Goal: Ask a question

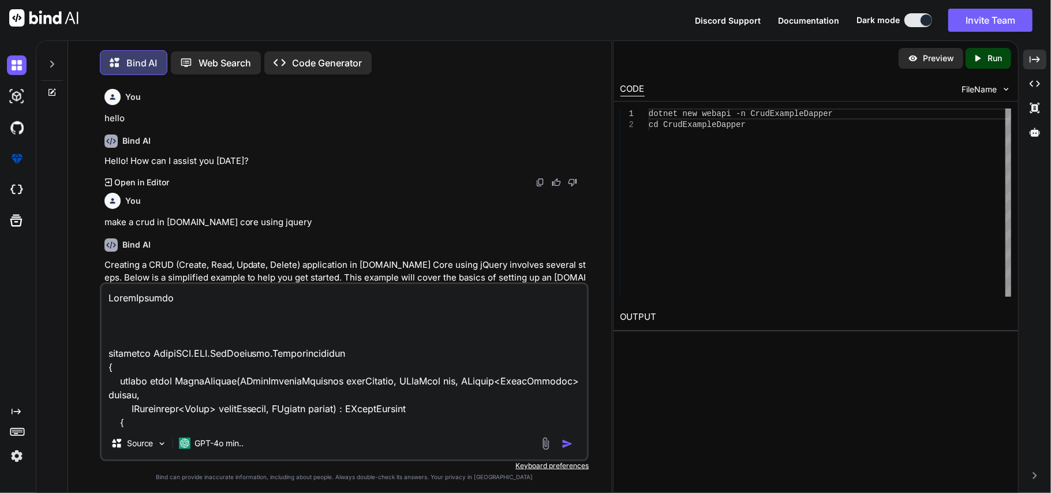
scroll to position [4129, 0]
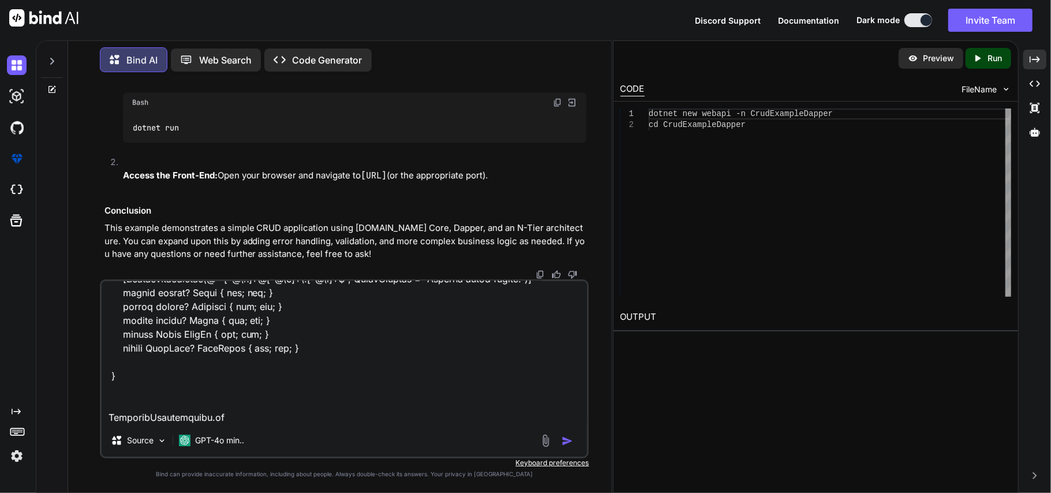
paste textarea "public class CustomerRequestModel { public string? First_name { get; set; } pub…"
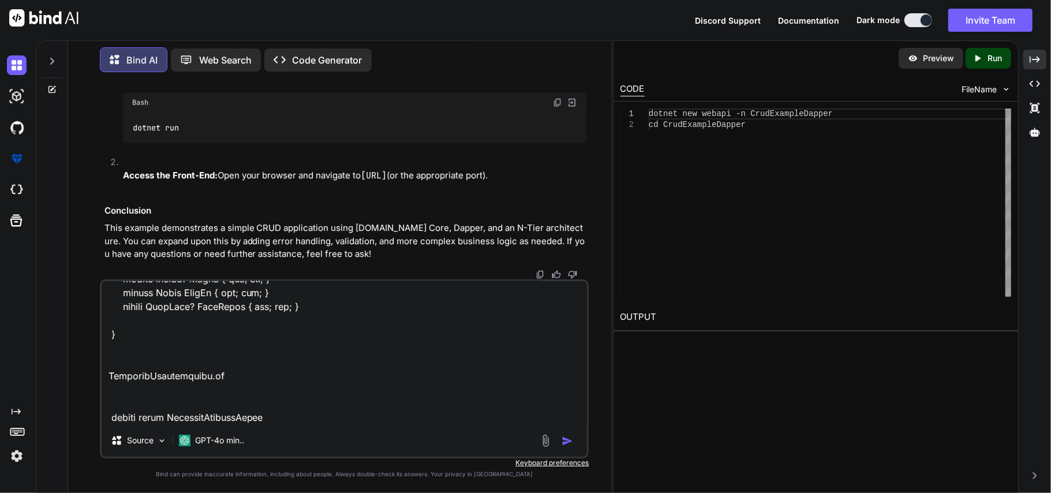
scroll to position [4321, 0]
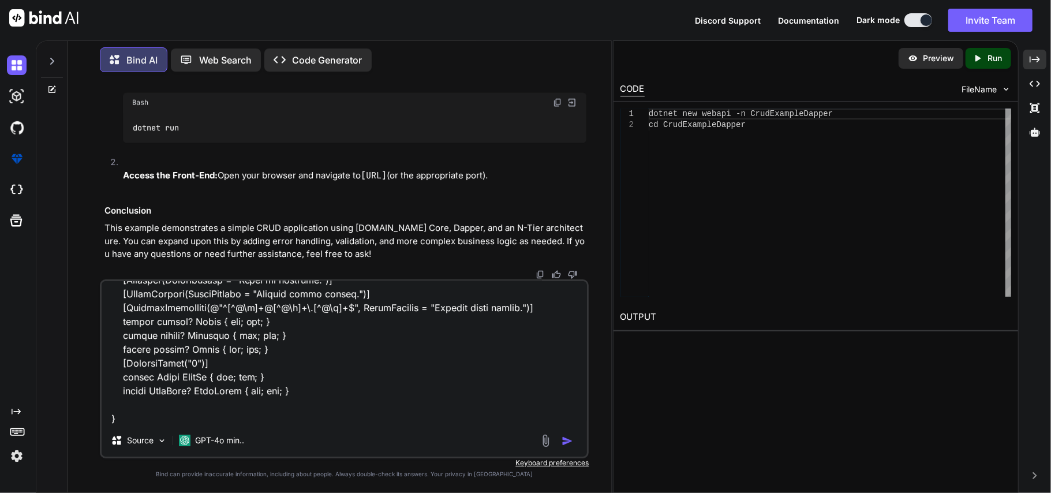
click at [141, 420] on textarea at bounding box center [345, 352] width 486 height 143
click at [181, 416] on textarea at bounding box center [345, 352] width 486 height 143
paste textarea "public enum Roles { SuperAdmin=4, Admin=6, Customer=8 }"
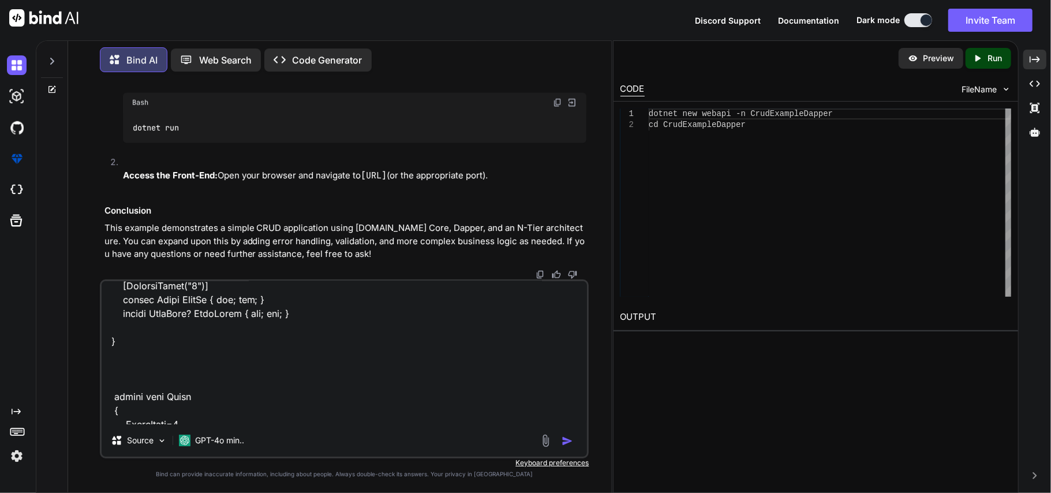
scroll to position [4446, 0]
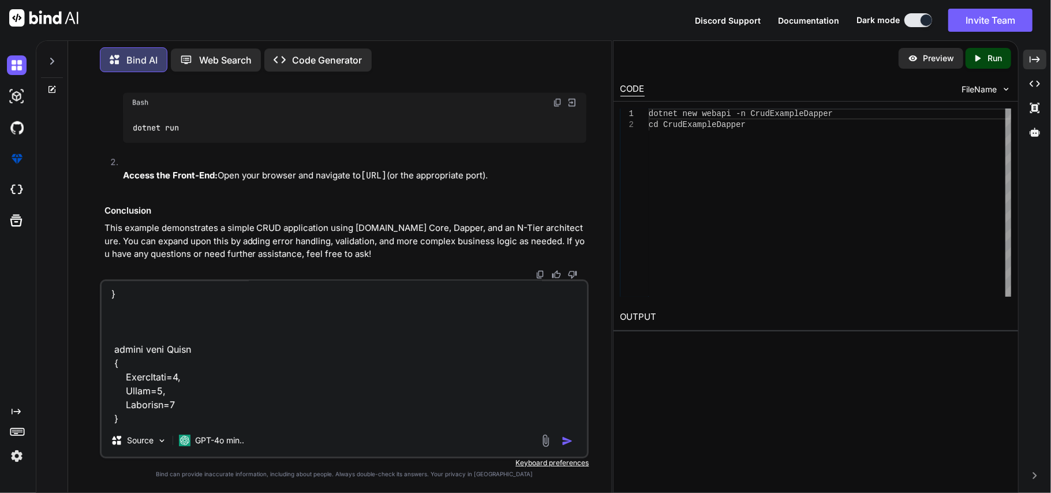
click at [139, 418] on textarea at bounding box center [345, 352] width 486 height 143
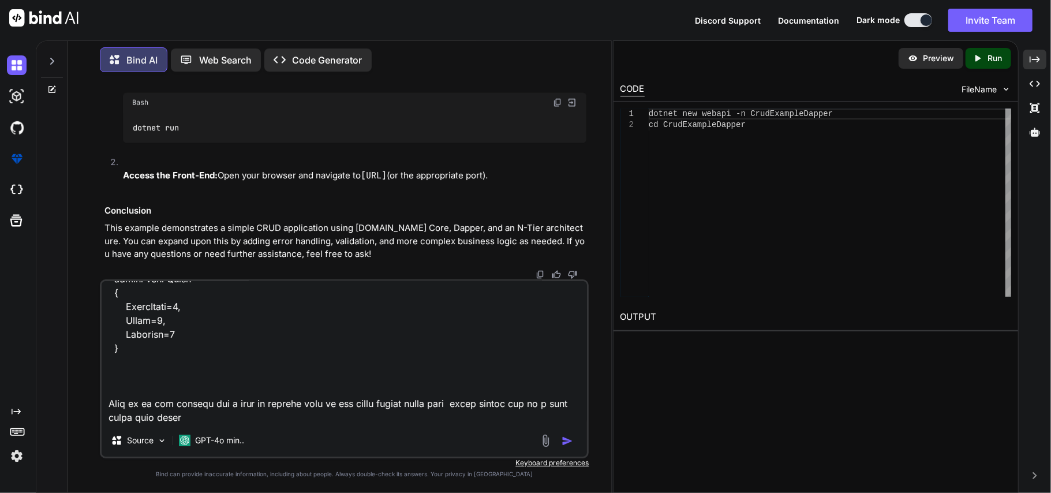
type textarea "AdminService namespace EcommAPI.[MEDICAL_DATA].ApiServices.Implementations { pu…"
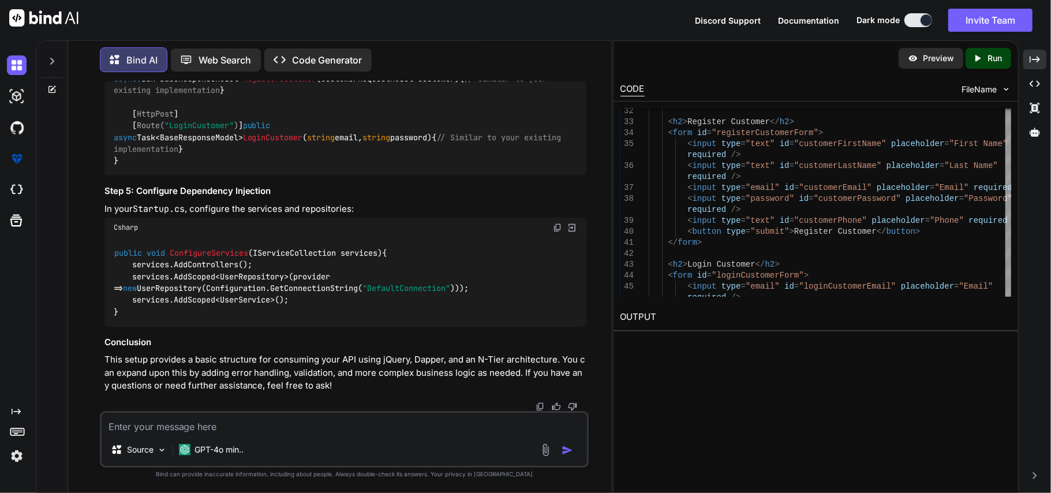
scroll to position [10663, 0]
click at [302, 423] on textarea at bounding box center [345, 423] width 486 height 21
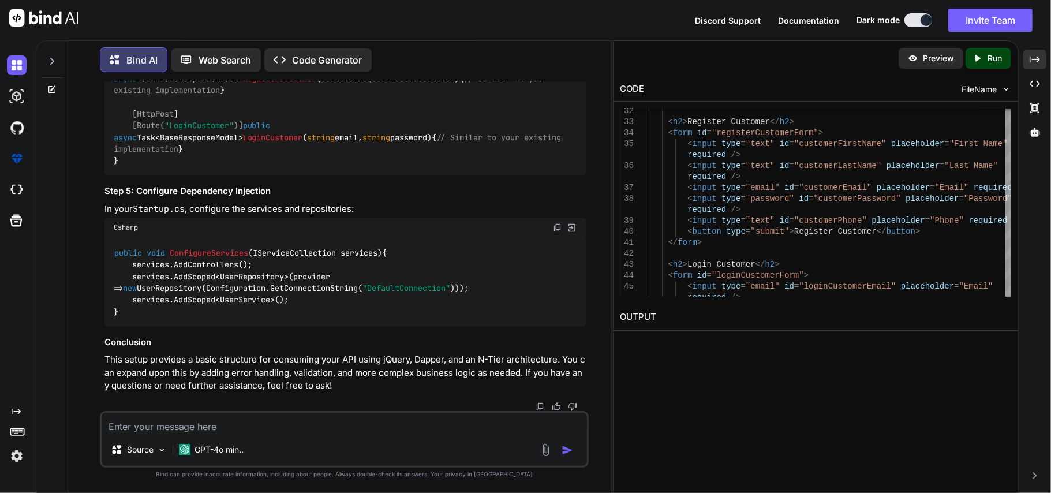
click at [171, 425] on textarea at bounding box center [345, 423] width 486 height 21
paste textarea "public class JwtAuth(IConfiguration configuration,IHttpContextAccessor httpCont…"
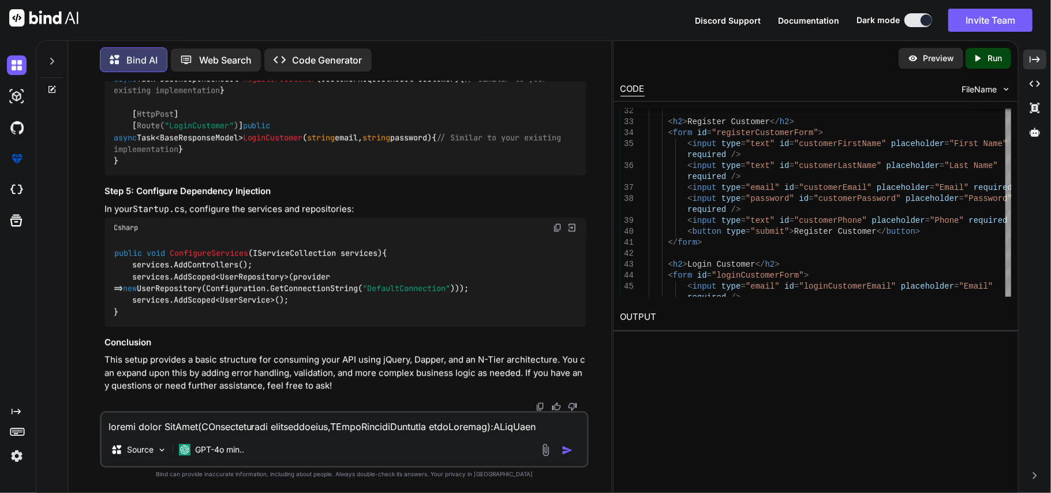
scroll to position [223, 0]
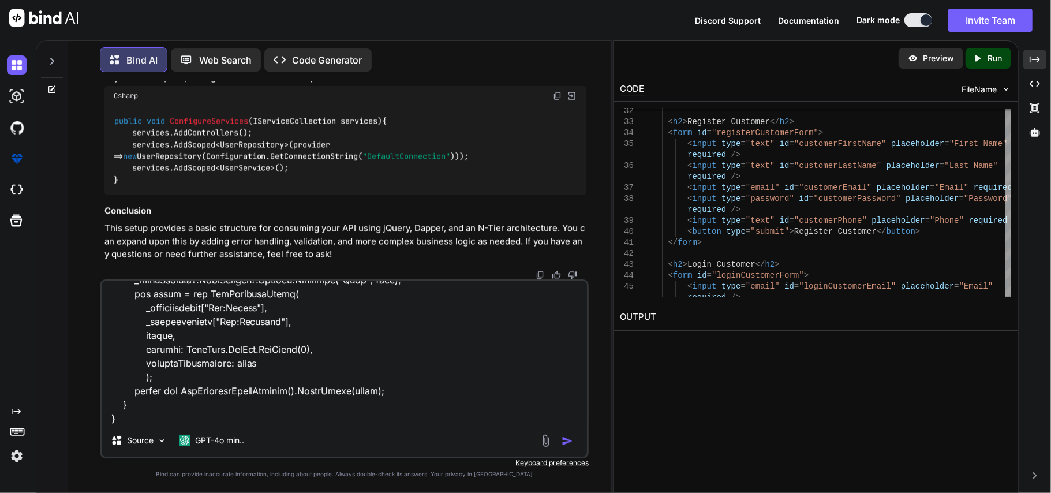
click at [178, 419] on textarea at bounding box center [345, 352] width 486 height 143
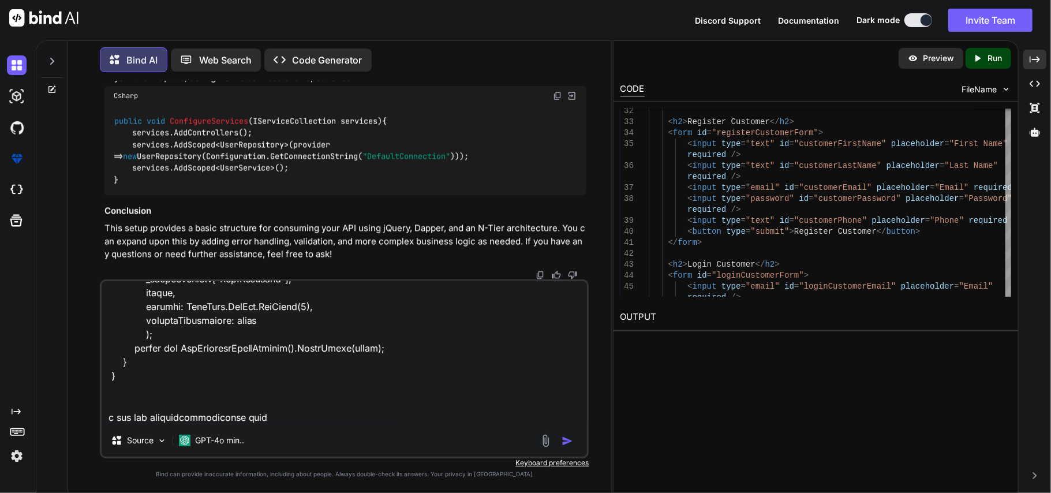
type textarea "public class JwtAuth(IConfiguration configuration,IHttpContextAccessor httpCont…"
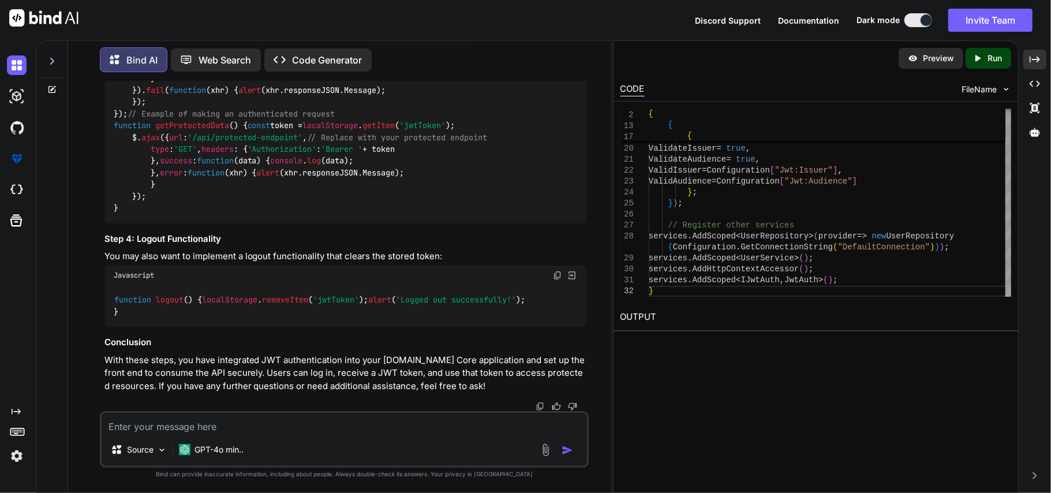
scroll to position [10824, 0]
click at [286, 426] on textarea at bounding box center [345, 423] width 486 height 21
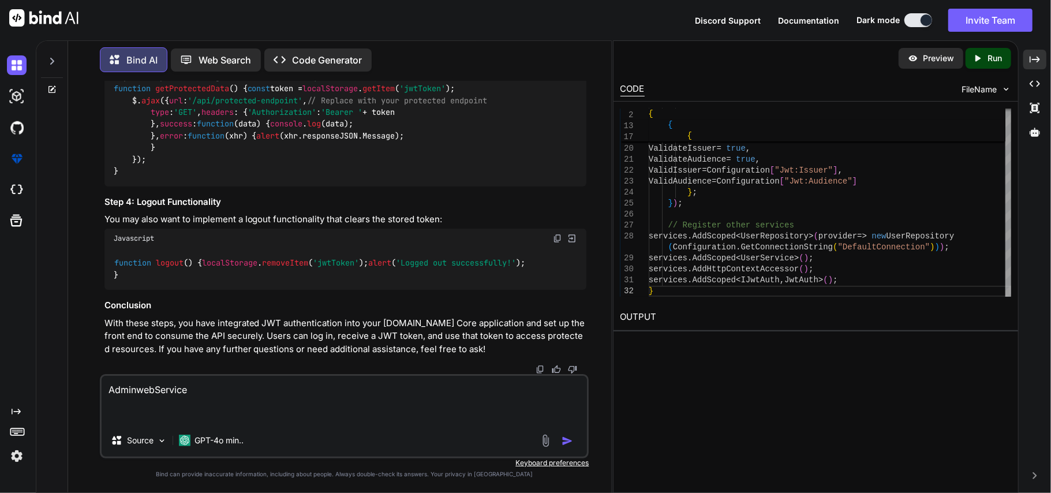
paste textarea "public class AdminWebService(HttpClient http, IHttpContextAccessor contextAcces…"
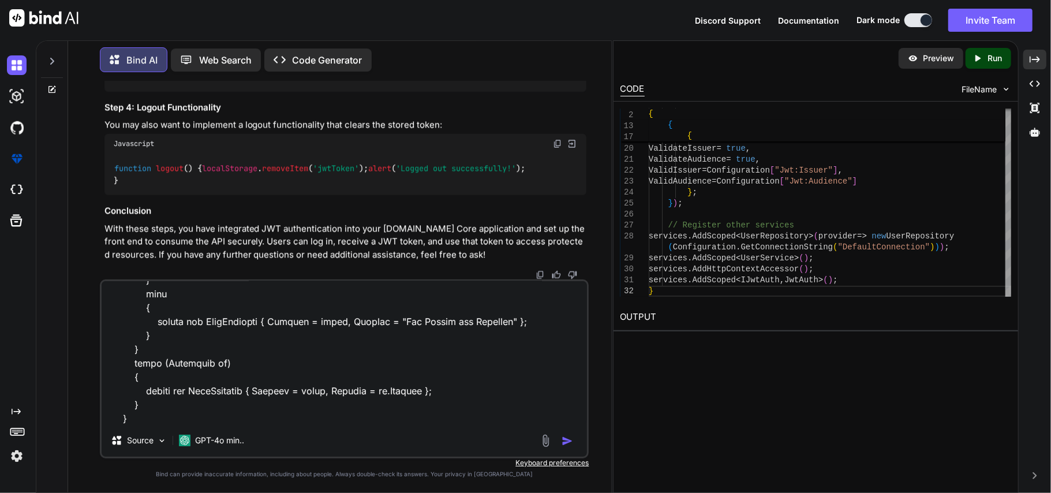
scroll to position [556, 0]
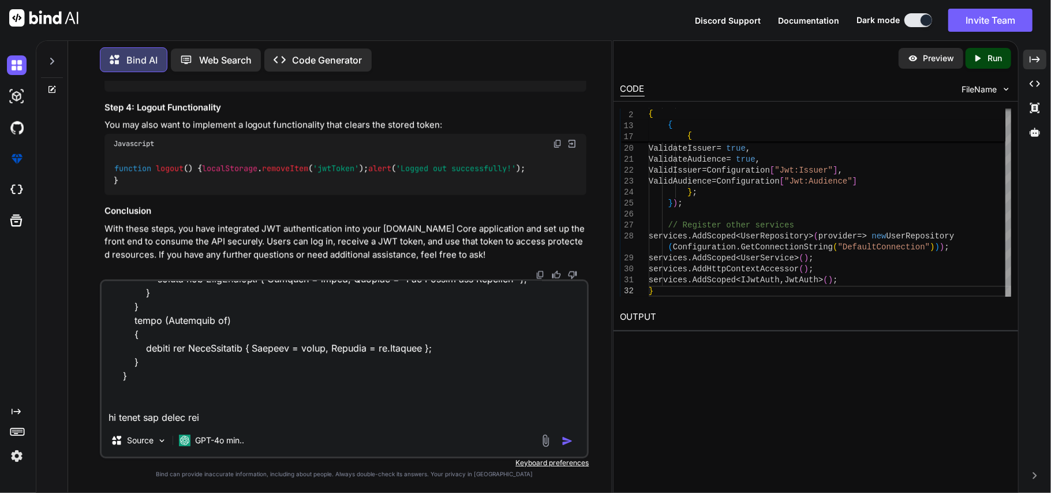
type textarea "AdminwebService public class AdminWebService(HttpClient http, IHttpContextAcces…"
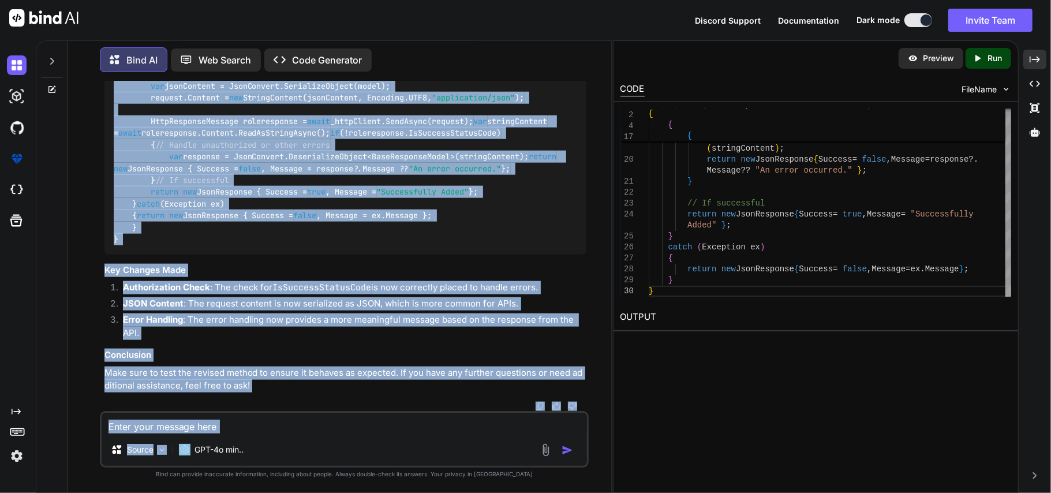
scroll to position [13541, 0]
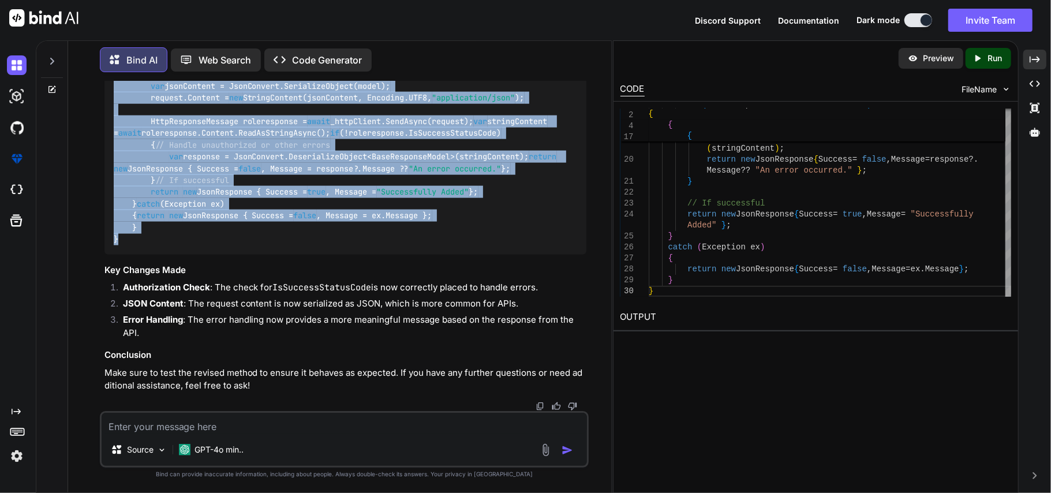
drag, startPoint x: 111, startPoint y: 172, endPoint x: 252, endPoint y: 245, distance: 158.4
click at [252, 245] on div "public async Task<JsonResponse> AddAsync ( AdminRequestModel model ) { try { va…" at bounding box center [345, 128] width 482 height 254
copy code "public async Task<JsonResponse> AddAsync ( AdminRequestModel model ) { try { va…"
click at [268, 234] on div "public async Task<JsonResponse> AddAsync ( AdminRequestModel model ) { try { va…" at bounding box center [345, 128] width 482 height 254
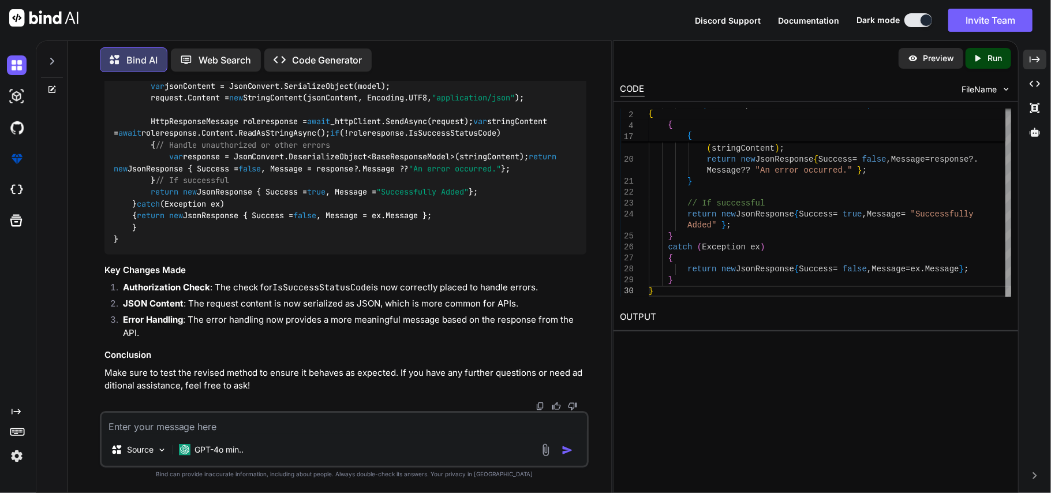
scroll to position [13540, 0]
click at [233, 427] on textarea at bounding box center [345, 423] width 486 height 21
paste textarea "<div class="form-container"> <form asp-action="Add" method="post"> <h2>Sign Up<…"
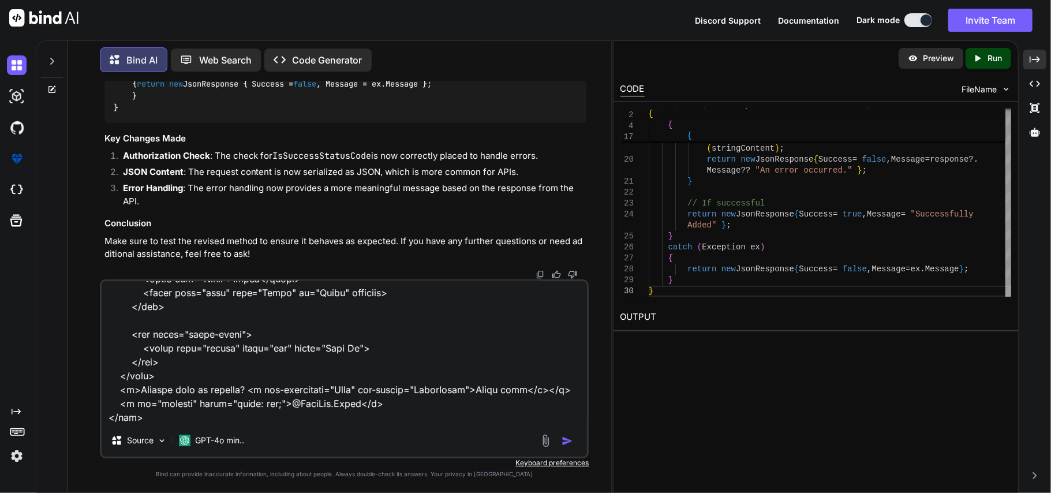
click at [252, 411] on textarea at bounding box center [345, 352] width 486 height 143
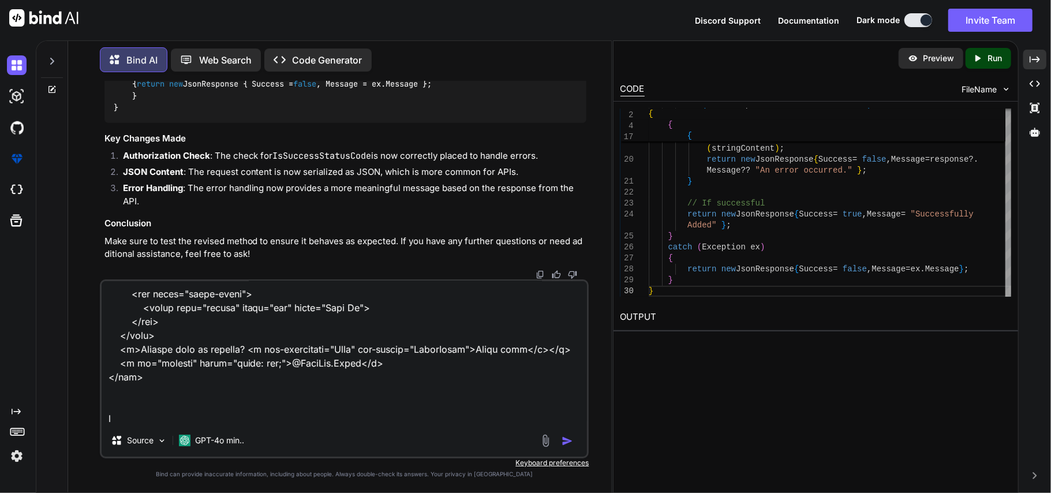
scroll to position [375, 0]
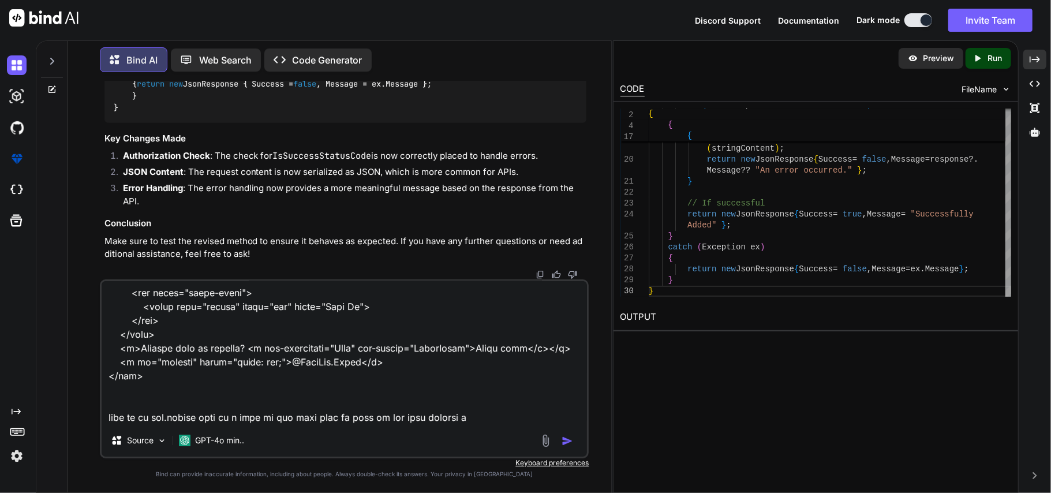
type textarea "<div class="form-container"> <form asp-action="Add" method="post"> <h2>Sign Up<…"
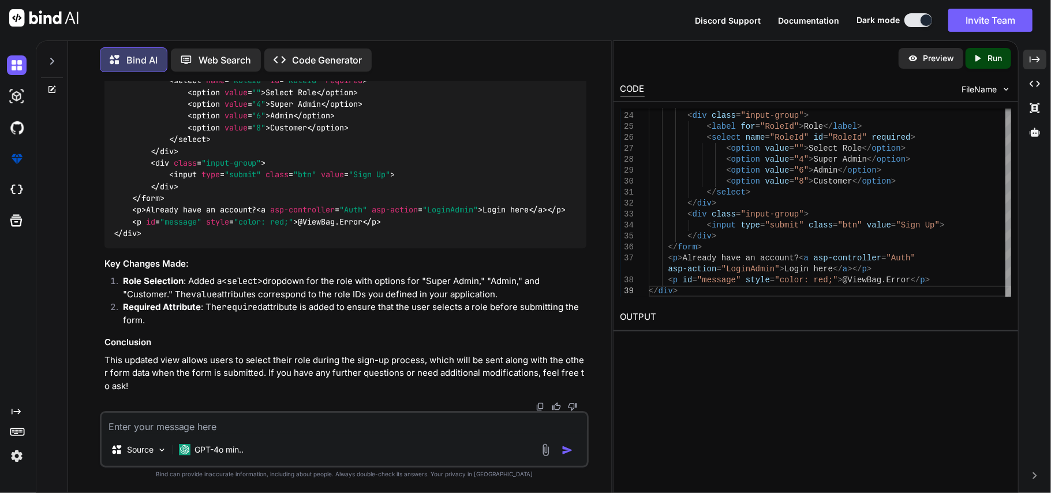
scroll to position [13857, 0]
click at [250, 422] on textarea at bounding box center [345, 423] width 486 height 21
paste textarea "{"message":"An error occurred.","success":false,"data":null}"
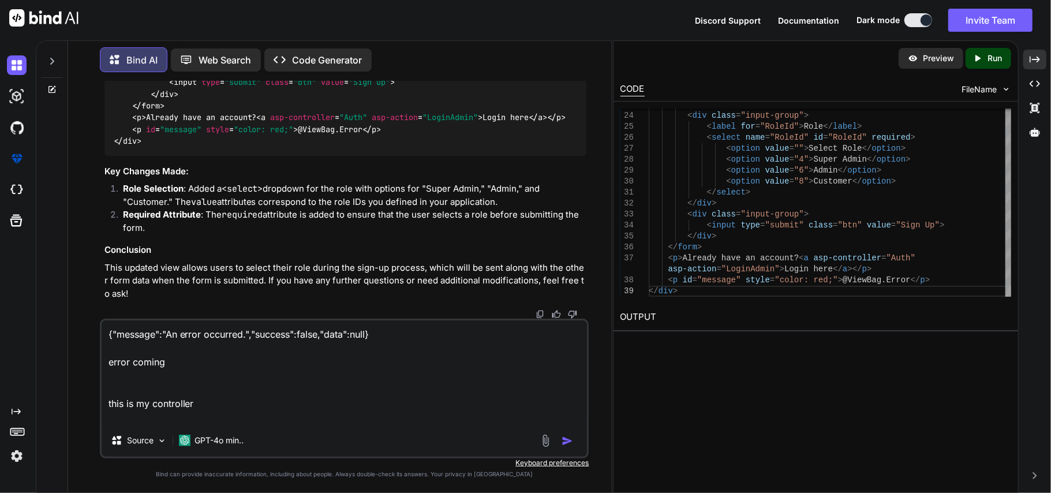
paste textarea "[HttpPost] public async Task<IActionResult> Add(AdminRequestModel model) { var …"
type textarea "{"message":"An error occurred.","success":false,"data":null} error coming this …"
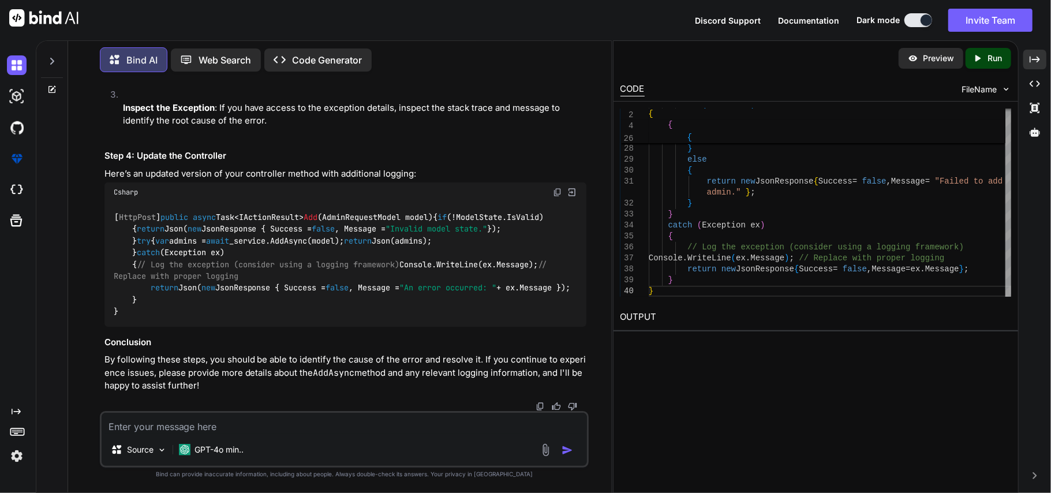
scroll to position [14653, 0]
click at [381, 430] on textarea at bounding box center [345, 423] width 486 height 21
type textarea "my role is enum and i made the generic repository in api do i need to make in w…"
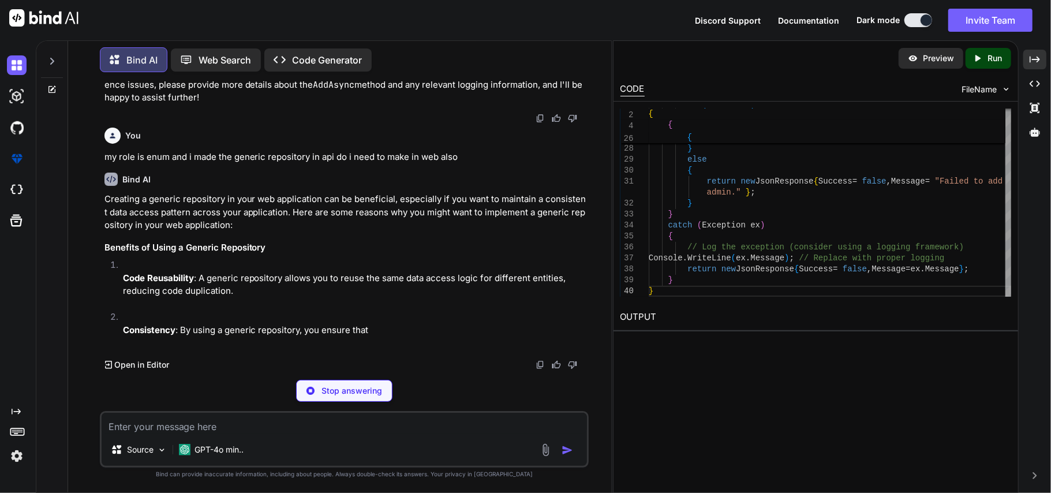
scroll to position [16084, 0]
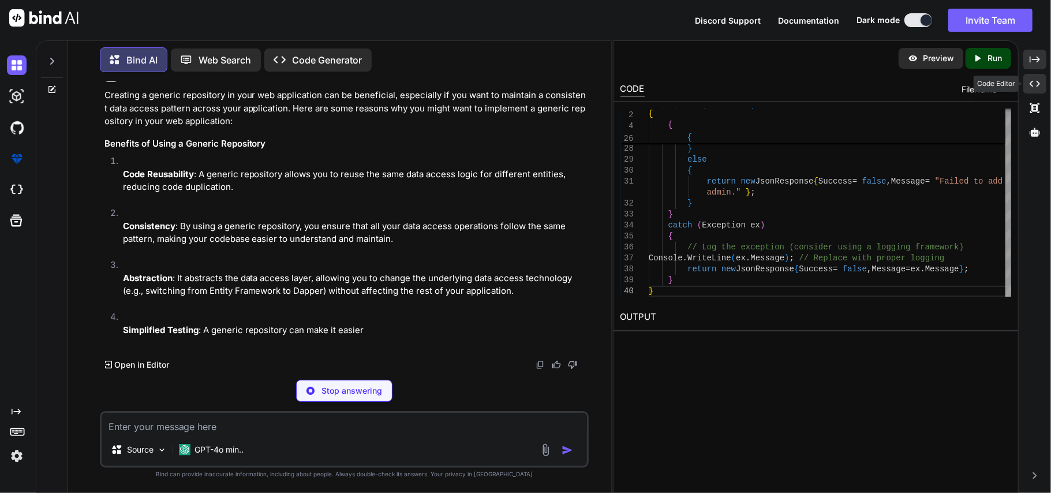
click at [1029, 81] on icon "Created with Pixso." at bounding box center [1034, 83] width 10 height 10
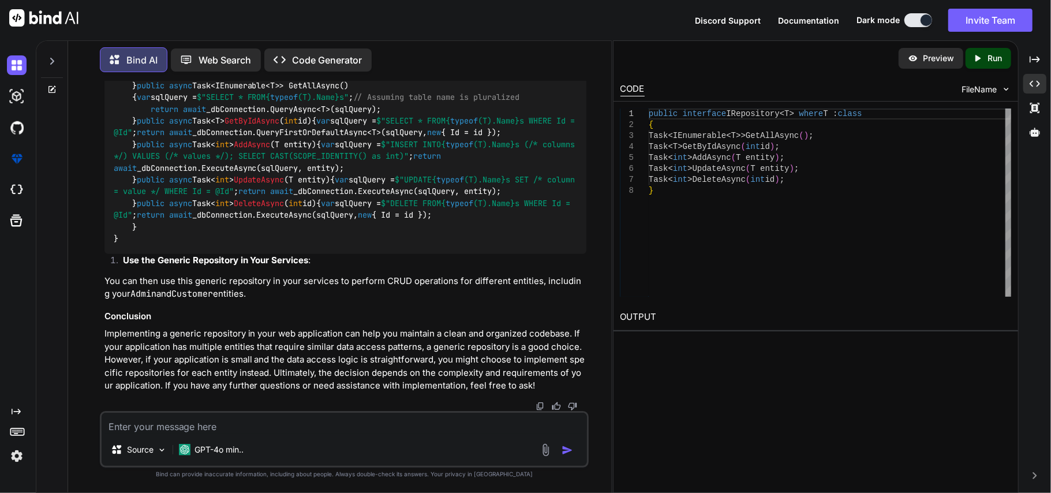
scroll to position [17012, 0]
click at [421, 418] on textarea at bounding box center [345, 423] width 486 height 21
click at [227, 419] on textarea at bounding box center [345, 423] width 486 height 21
click at [458, 426] on textarea "i made the generic repository in my api project and didnot make in web project" at bounding box center [345, 423] width 486 height 21
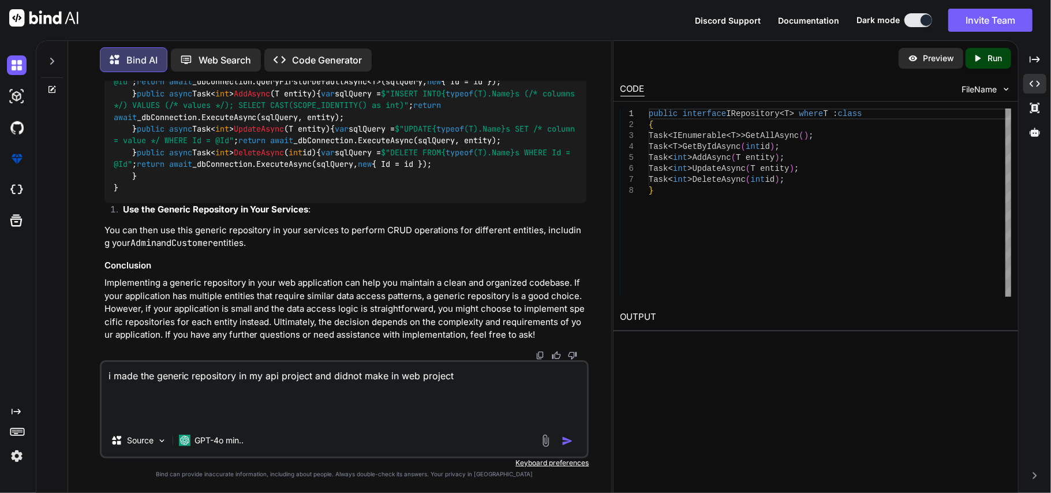
paste textarea "public class Repository<T>(IConnectionfactory connectionFactory) : IRepository<…"
type textarea "i made the generic repository in my api project and didnot make in web project …"
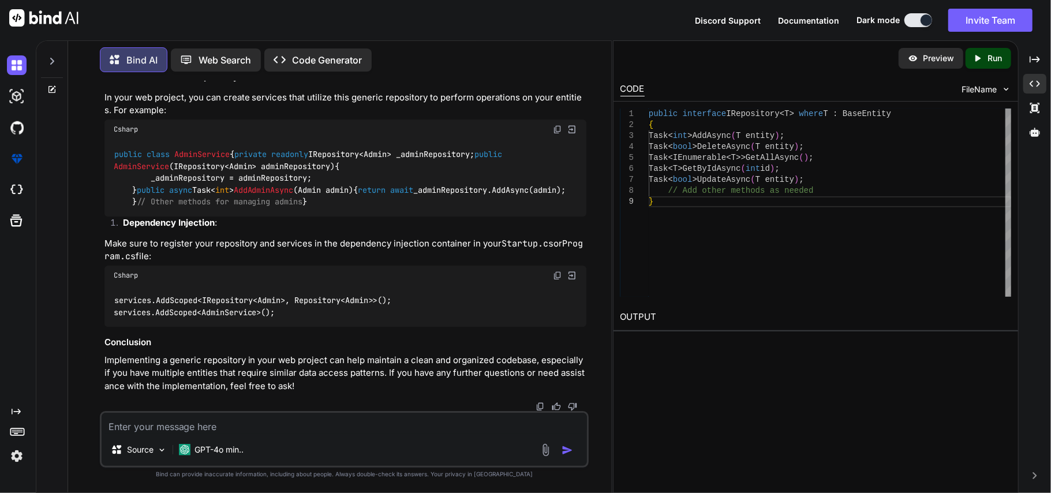
scroll to position [18531, 0]
click at [284, 428] on textarea at bounding box center [345, 423] width 486 height 21
paste textarea "System.ArgumentException: 'Cannot instantiate implementation type 'EcommAPI.DAL…"
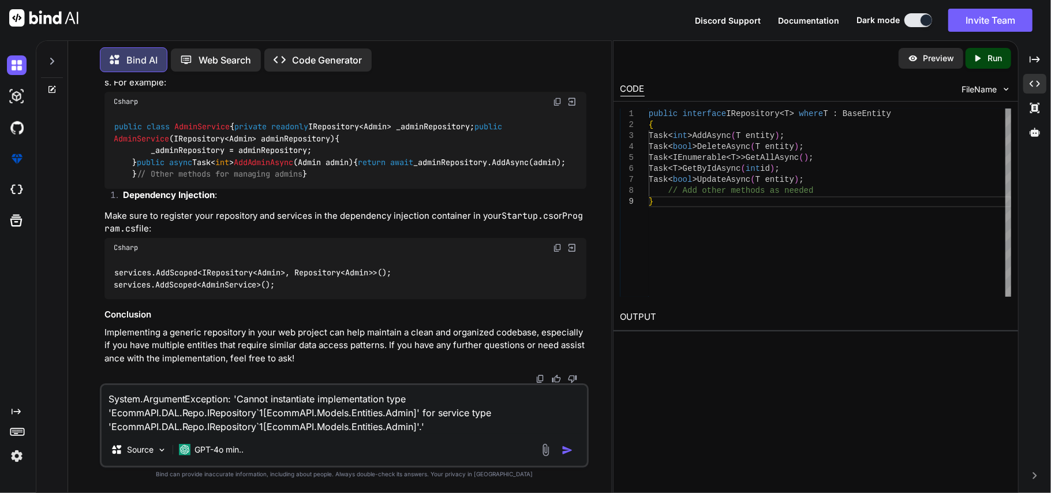
click at [452, 427] on textarea "System.ArgumentException: 'Cannot instantiate implementation type 'EcommAPI.DAL…" at bounding box center [345, 409] width 486 height 48
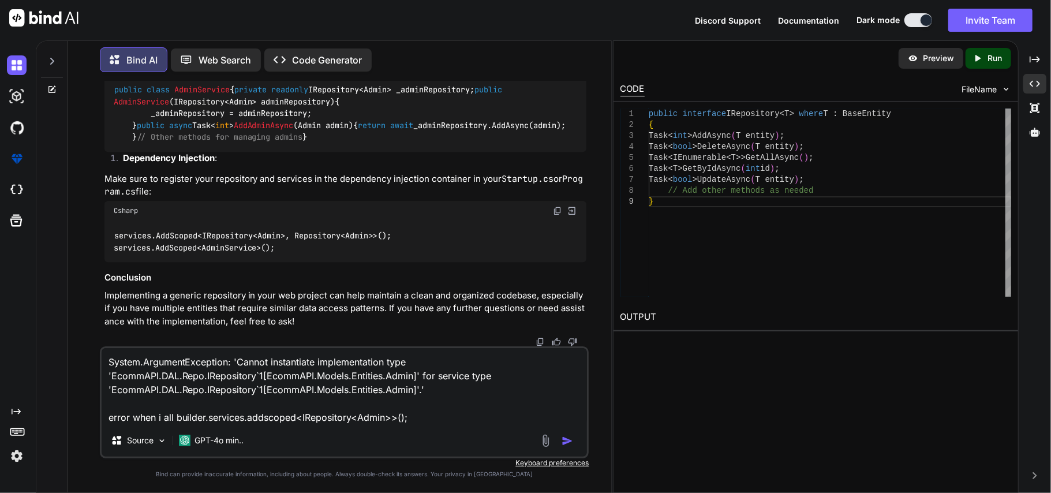
click at [172, 414] on textarea "System.ArgumentException: 'Cannot instantiate implementation type 'EcommAPI.DAL…" at bounding box center [345, 386] width 486 height 76
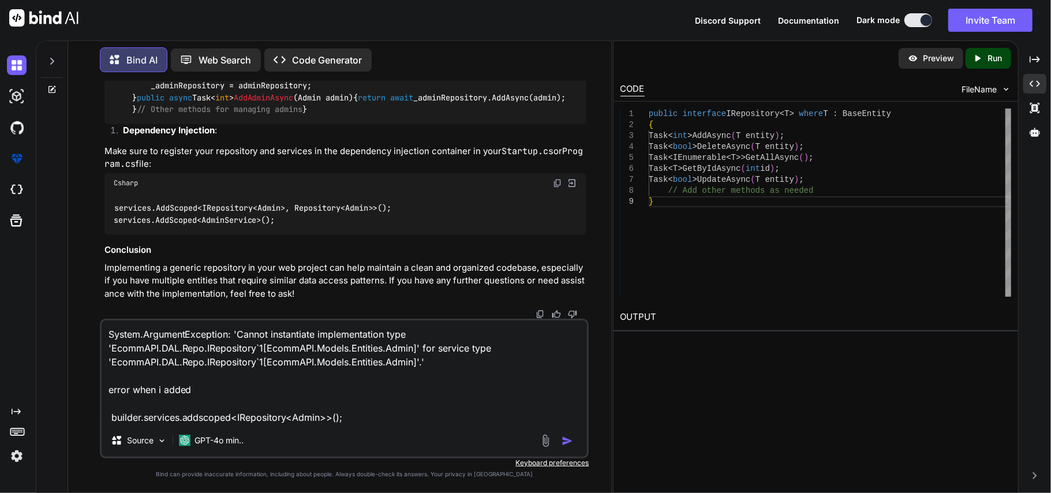
click at [393, 421] on textarea "System.ArgumentException: 'Cannot instantiate implementation type 'EcommAPI.DAL…" at bounding box center [345, 372] width 486 height 104
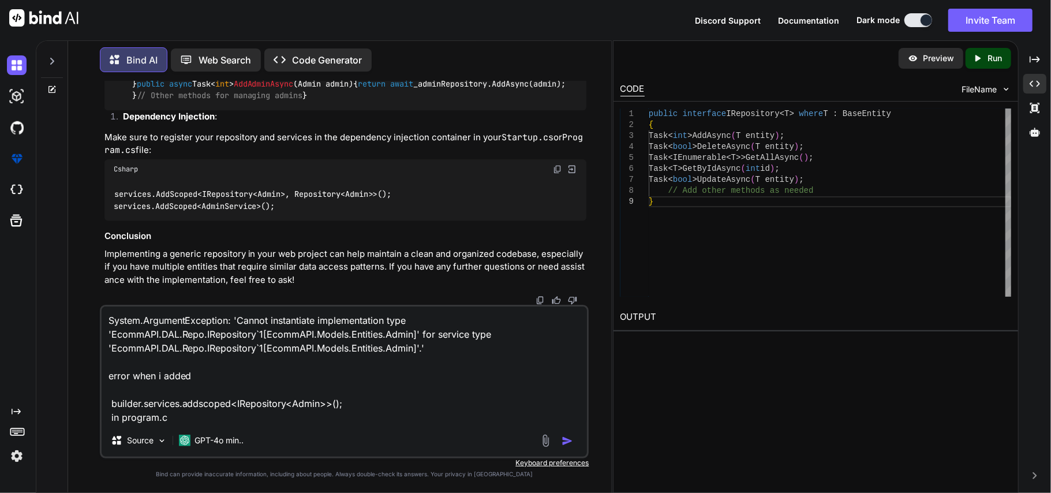
type textarea "System.ArgumentException: 'Cannot instantiate implementation type 'EcommAPI.DAL…"
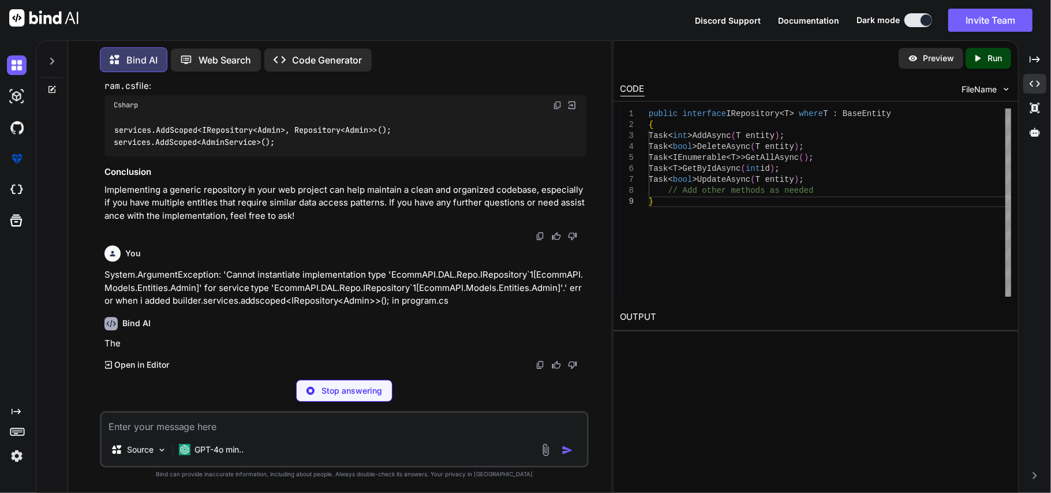
scroll to position [18680, 0]
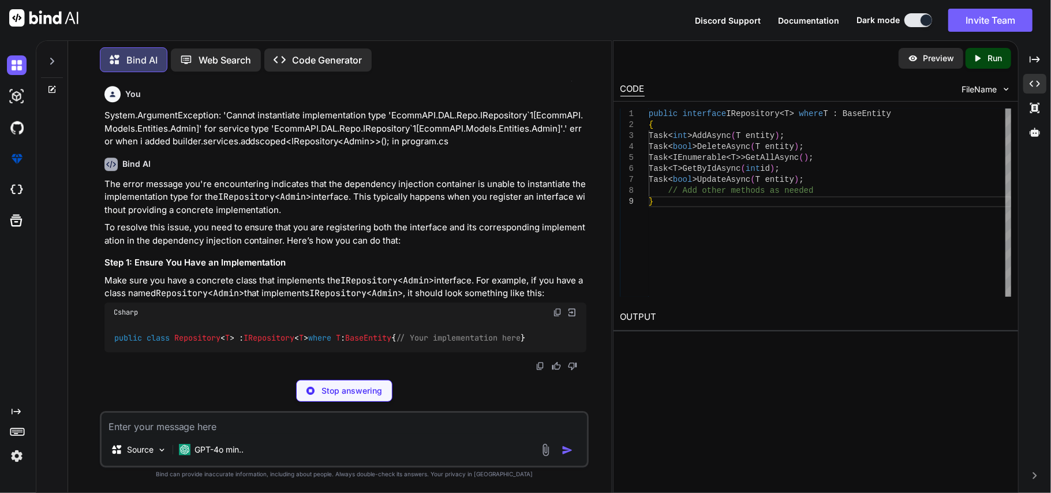
drag, startPoint x: 113, startPoint y: 145, endPoint x: 279, endPoint y: 168, distance: 167.8
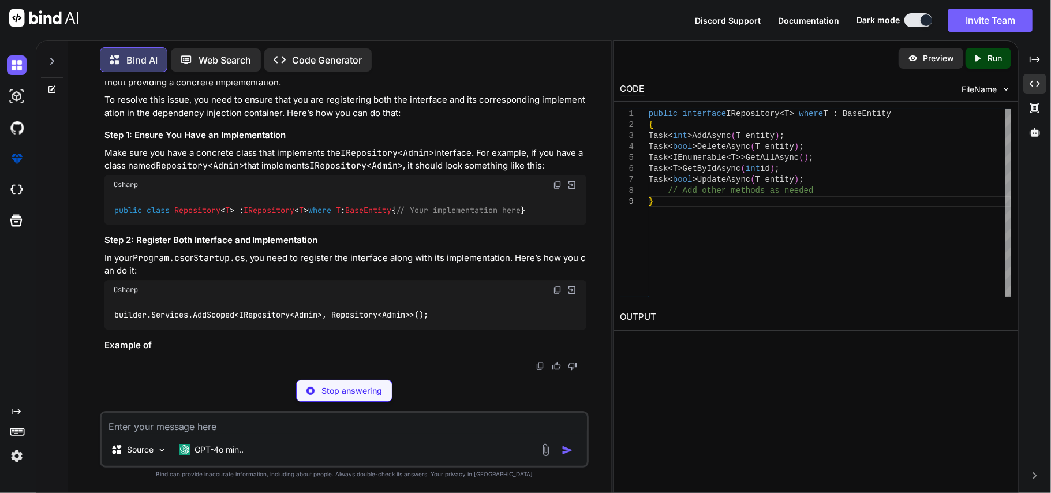
copy code "services.AddScoped<IRepository<Admin>, Repository<Admin>>(); services.AddScoped…"
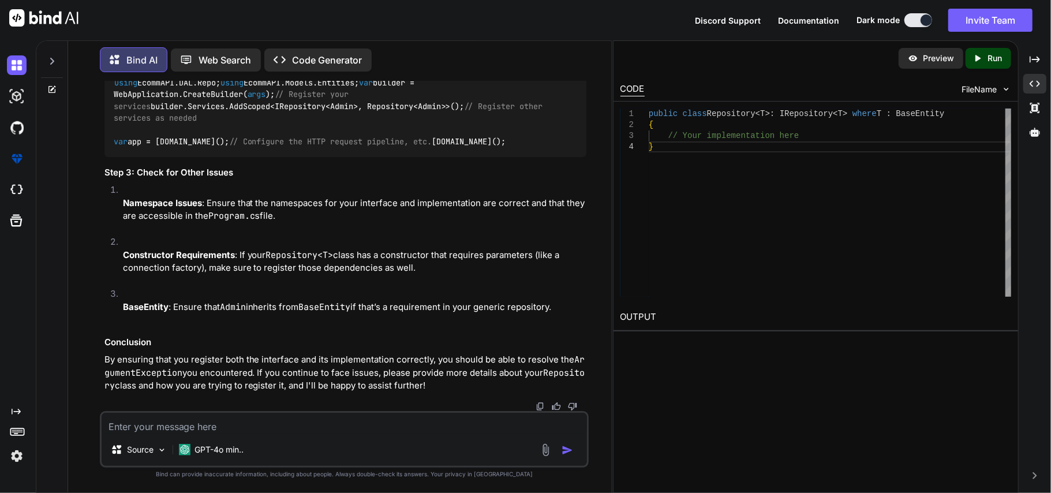
scroll to position [19440, 0]
click at [280, 425] on textarea at bounding box center [345, 423] width 486 height 21
paste textarea "System.AggregateException: 'Some services are not able to be constructed (Error…"
type textarea "System.AggregateException: 'Some services are not able to be constructed (Error…"
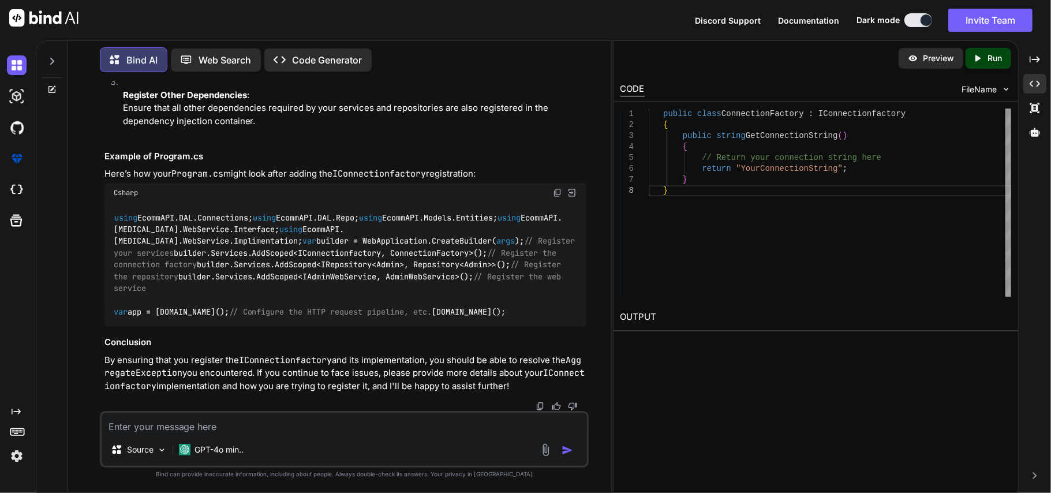
scroll to position [20445, 0]
click at [178, 428] on textarea at bounding box center [345, 423] width 486 height 21
paste textarea "System.InvalidOperationException: 'The ConnectionString property has not been i…"
type textarea "System.InvalidOperationException: 'The ConnectionString property has not been i…"
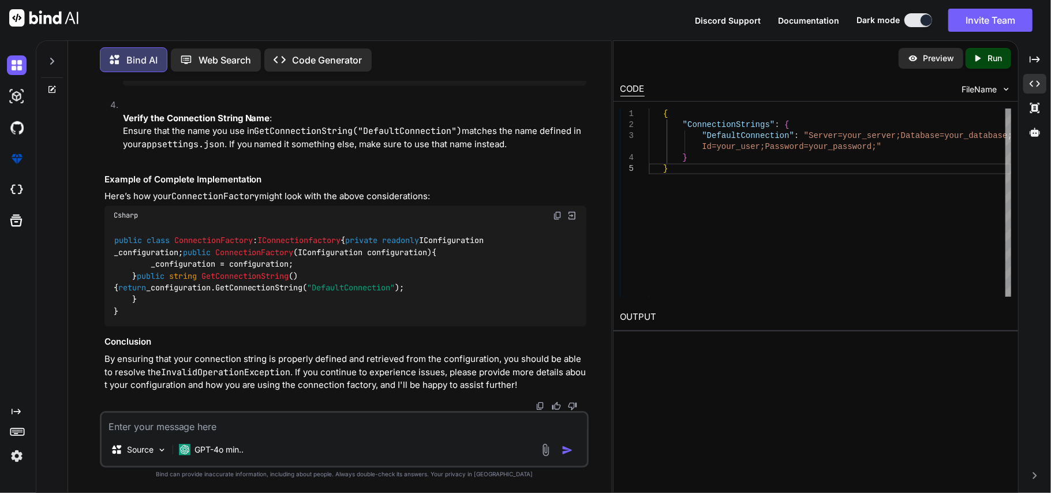
scroll to position [21652, 0]
click at [252, 410] on div at bounding box center [345, 406] width 482 height 9
click at [245, 425] on textarea at bounding box center [345, 423] width 486 height 21
paste textarea "This exception was originally thrown at this call stack: [External Code] EcommA…"
type textarea "This exception was originally thrown at this call stack: [External Code] EcommA…"
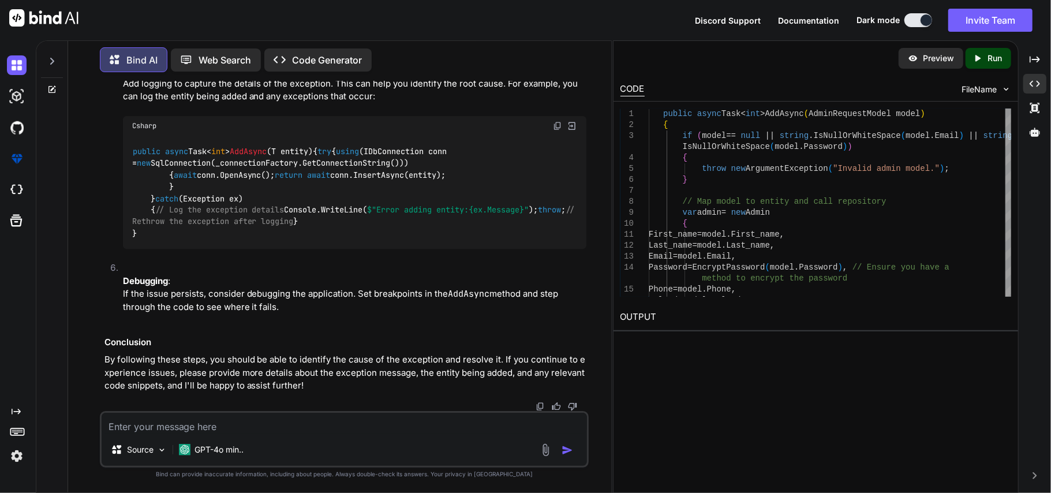
scroll to position [23017, 0]
click at [330, 421] on textarea at bounding box center [345, 423] width 486 height 21
type textarea "i made the connection string in api project do i need to make it in web project…"
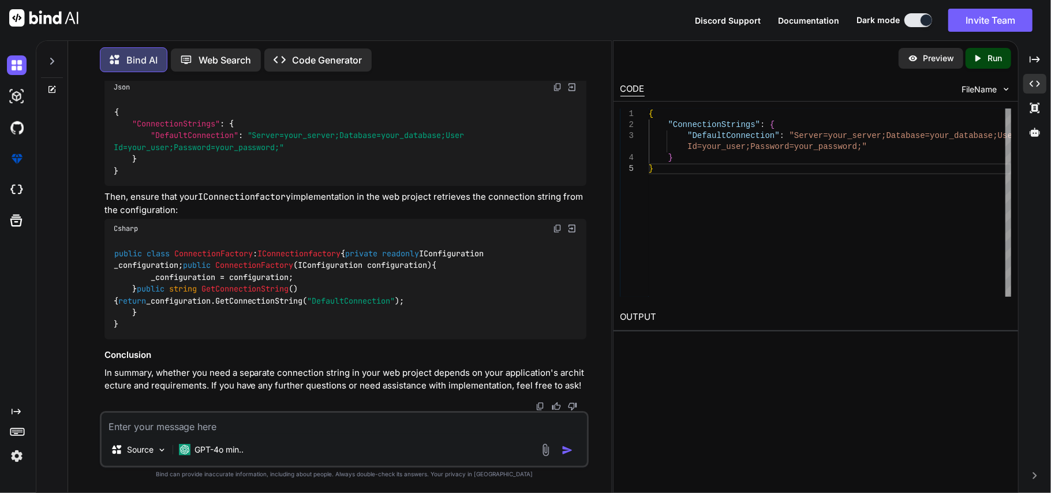
scroll to position [23911, 0]
click at [266, 428] on textarea at bounding box center [345, 423] width 486 height 21
click at [319, 430] on textarea at bounding box center [345, 423] width 486 height 21
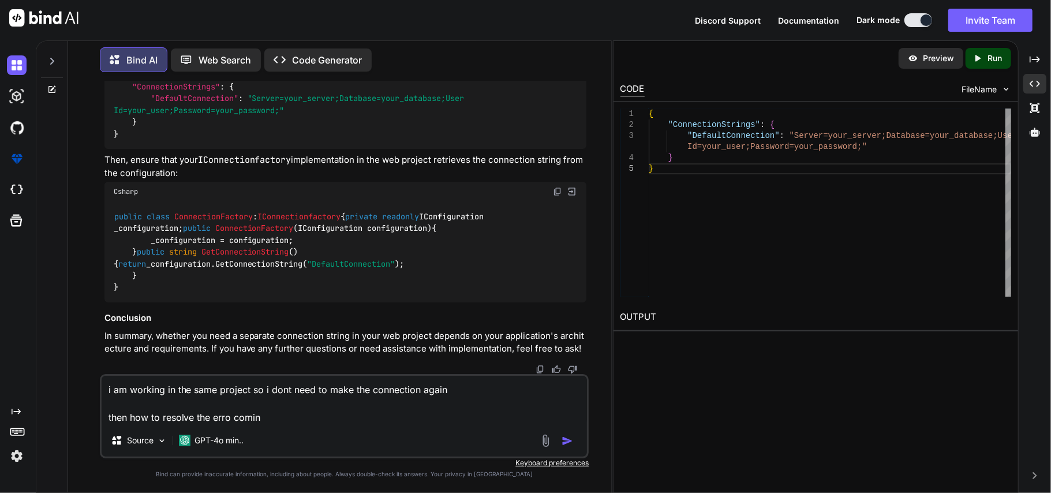
type textarea "i am working in the same project so i dont need to make the connection again th…"
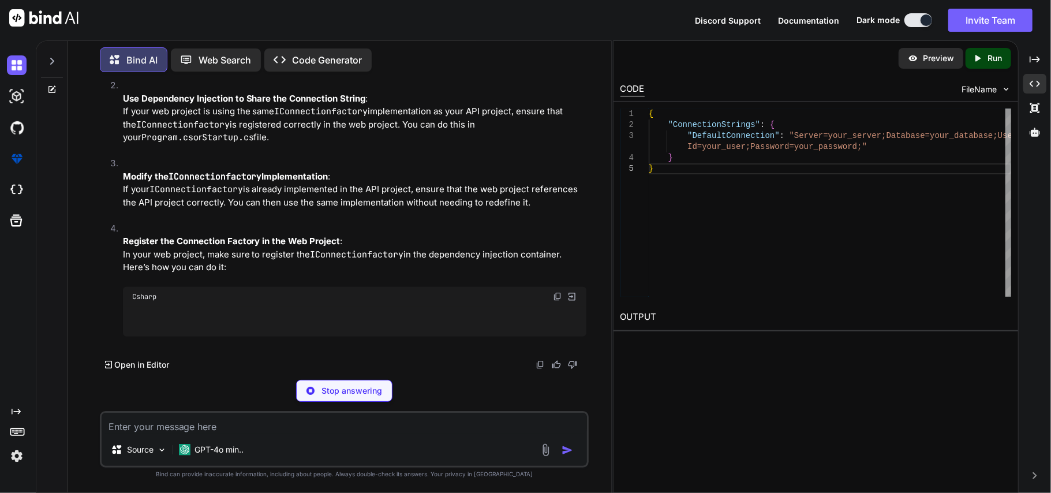
scroll to position [24366, 0]
